Goal: Information Seeking & Learning: Find specific fact

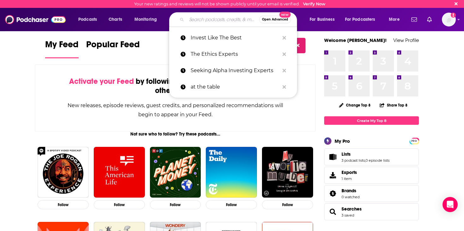
click at [193, 22] on input "Search podcasts, credits, & more..." at bounding box center [222, 20] width 73 height 10
paste input "Axios What’s Next Summit"
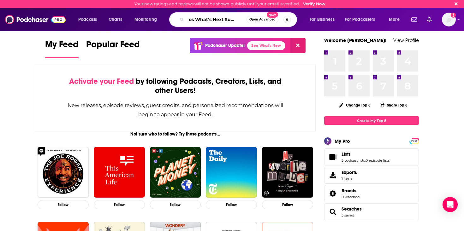
type input "Axios What’s Next Summit"
